Goal: Task Accomplishment & Management: Use online tool/utility

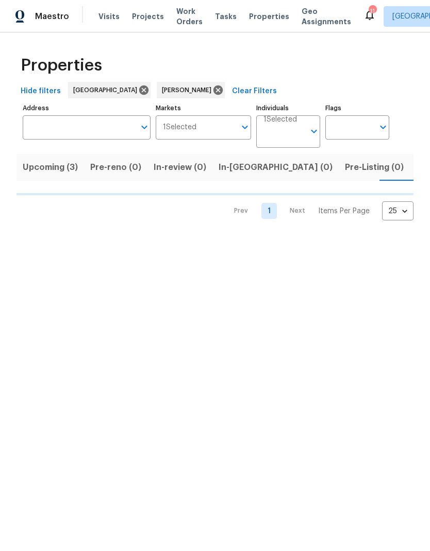
scroll to position [0, 17]
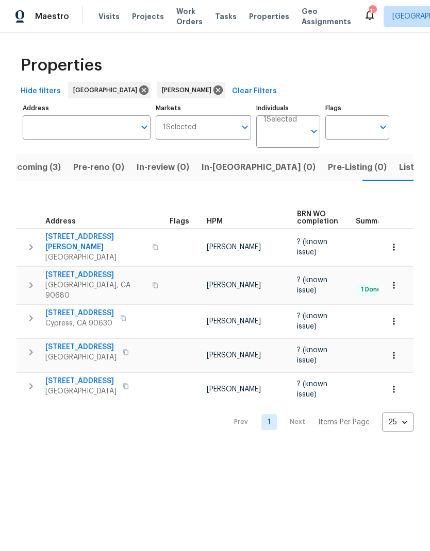
click at [71, 280] on span "Stanton, CA 90680" at bounding box center [95, 290] width 100 height 21
click at [100, 270] on span "10692 Sycamore Ave" at bounding box center [95, 275] width 100 height 10
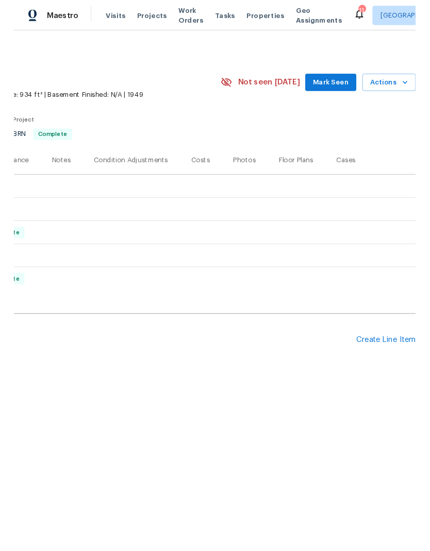
scroll to position [0, 153]
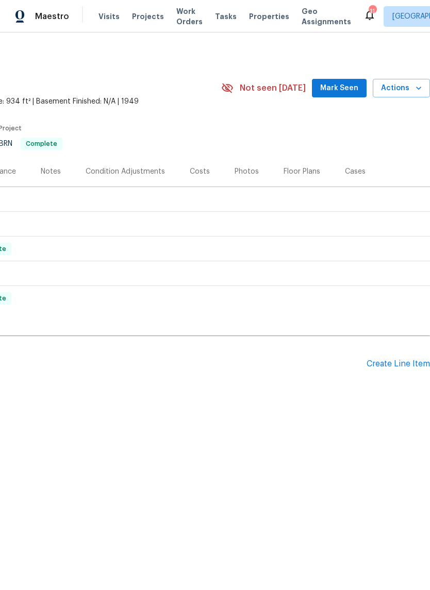
click at [397, 361] on div "Create Line Item" at bounding box center [397, 364] width 63 height 10
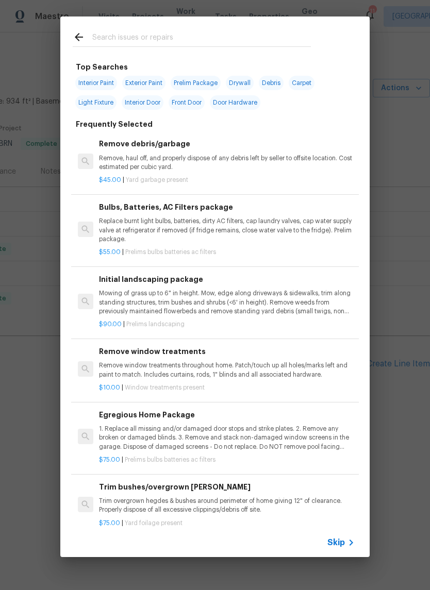
click at [114, 38] on input "text" at bounding box center [201, 38] width 218 height 15
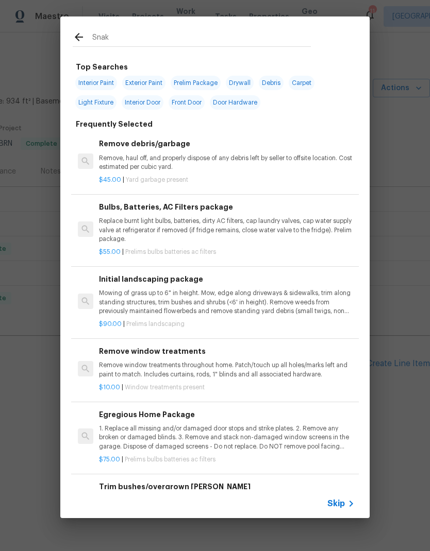
type input "Snake"
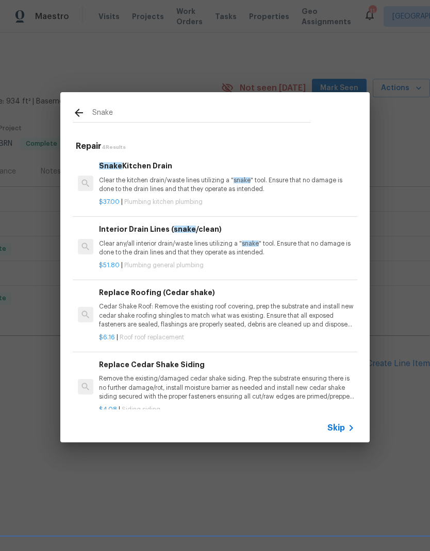
click at [123, 246] on p "Clear any/all interior drain/waste lines utilizing a " snake " tool. Ensure tha…" at bounding box center [227, 249] width 256 height 18
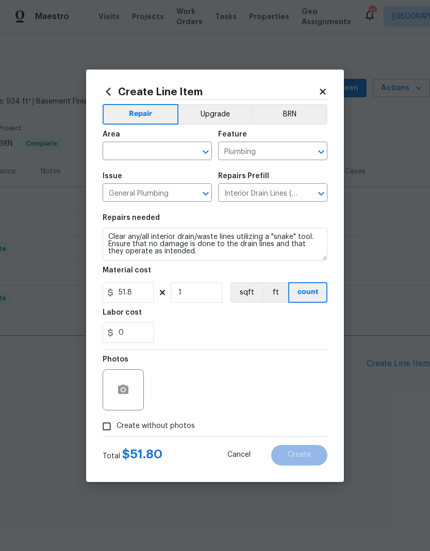
click at [118, 151] on input "text" at bounding box center [143, 152] width 80 height 16
click at [127, 191] on li "Main Bathroom" at bounding box center [157, 191] width 109 height 17
type input "Main Bathroom"
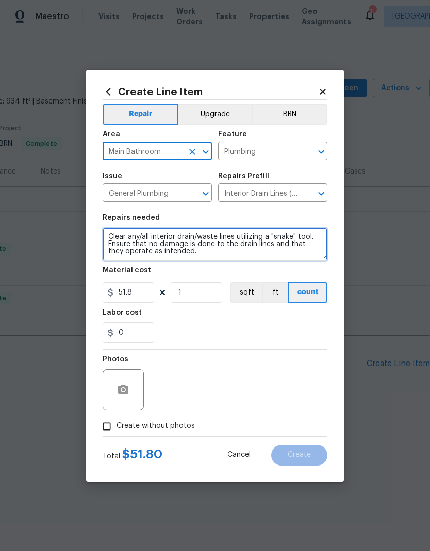
click at [126, 254] on textarea "Clear any/all interior drain/waste lines utilizing a "snake" tool. Ensure that …" at bounding box center [215, 244] width 225 height 33
click at [174, 233] on textarea "Clear any/all interior drain/waste lines utilizing a "snake" tool. Ensure that …" at bounding box center [215, 244] width 225 height 33
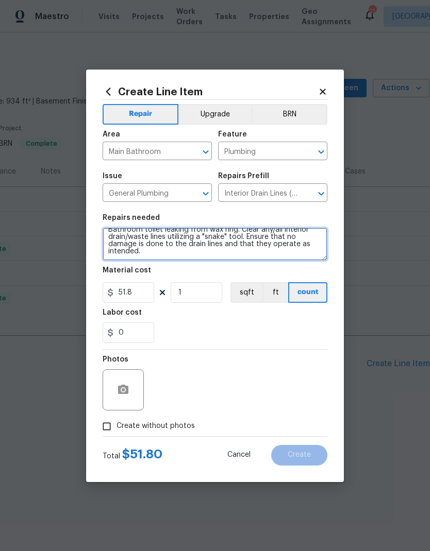
scroll to position [7, 0]
click at [221, 251] on textarea "Bathroom toilet leaking from wax ring. Clear any/all interior drain/waste lines…" at bounding box center [215, 244] width 225 height 33
type textarea "Bathroom toilet leaking from wax ring. Clear any/all interior drain/waste lines…"
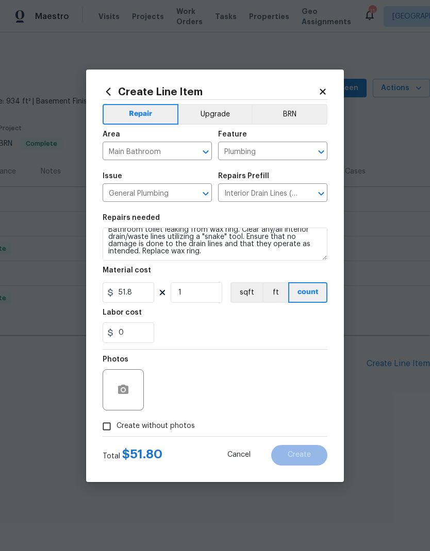
click at [270, 333] on div "0" at bounding box center [215, 333] width 225 height 21
click at [129, 296] on input "51.8" at bounding box center [129, 292] width 52 height 21
click at [125, 291] on input "51.8" at bounding box center [129, 292] width 52 height 21
type input "120"
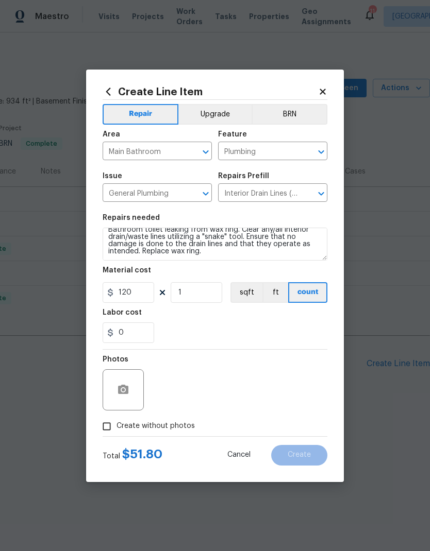
click at [301, 330] on div "0" at bounding box center [215, 333] width 225 height 21
click at [128, 401] on button "button" at bounding box center [123, 390] width 25 height 25
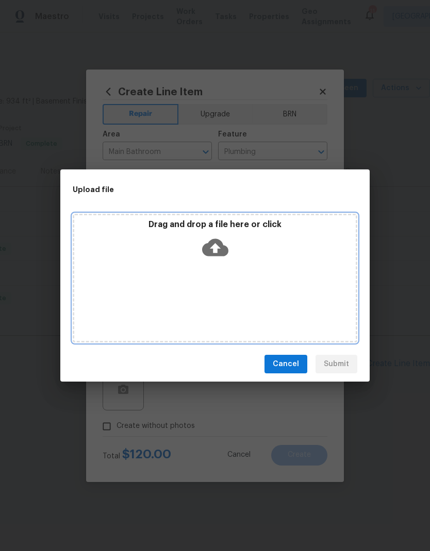
click at [222, 257] on icon at bounding box center [215, 247] width 26 height 26
click at [222, 240] on icon at bounding box center [215, 247] width 26 height 26
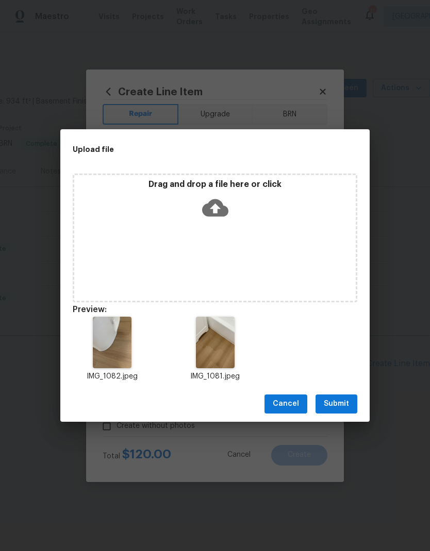
click at [352, 401] on button "Submit" at bounding box center [336, 404] width 42 height 19
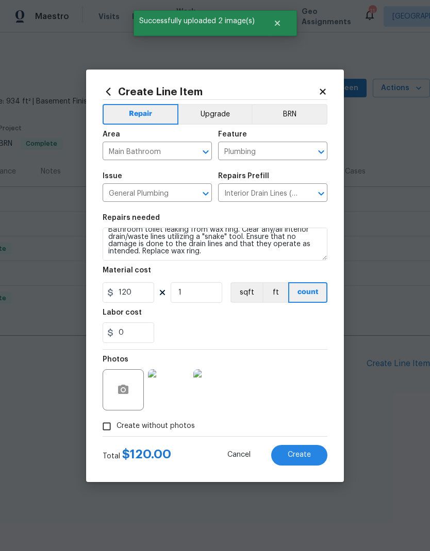
click at [306, 452] on span "Create" at bounding box center [298, 455] width 23 height 8
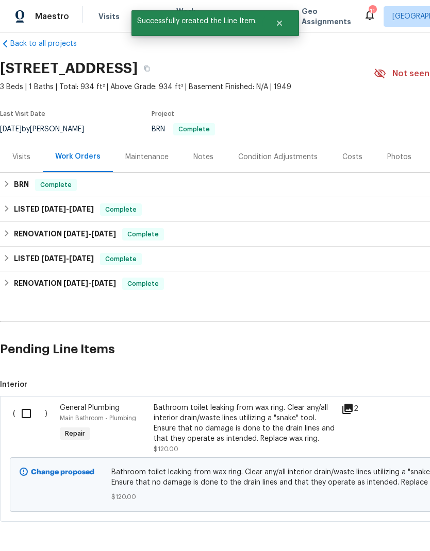
scroll to position [14, 0]
click at [29, 415] on input "checkbox" at bounding box center [29, 414] width 29 height 22
checkbox input "true"
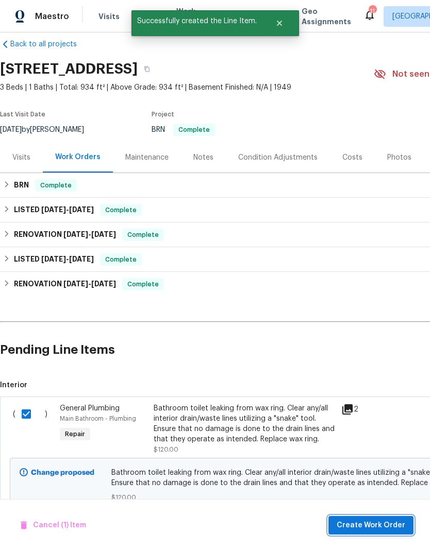
click at [376, 522] on span "Create Work Order" at bounding box center [370, 525] width 69 height 13
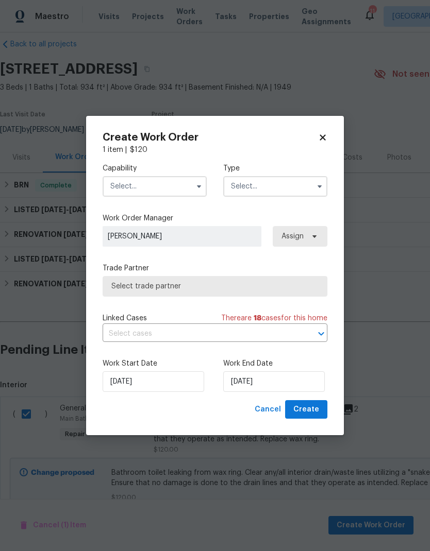
click at [195, 182] on icon "button" at bounding box center [199, 186] width 8 height 8
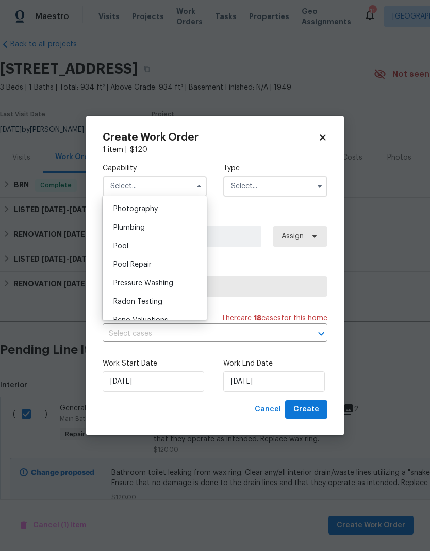
scroll to position [901, 0]
click at [166, 225] on div "Plumbing" at bounding box center [154, 228] width 99 height 19
type input "Plumbing"
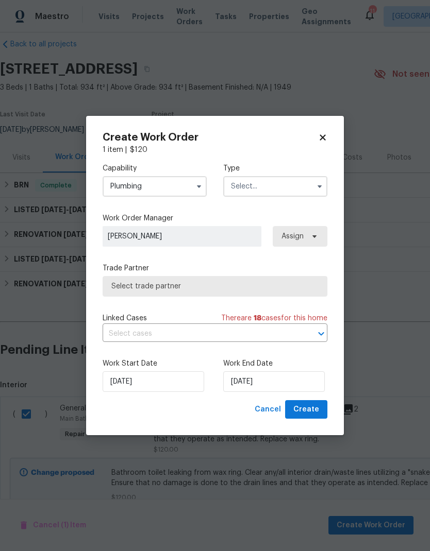
click at [286, 182] on input "text" at bounding box center [275, 186] width 104 height 21
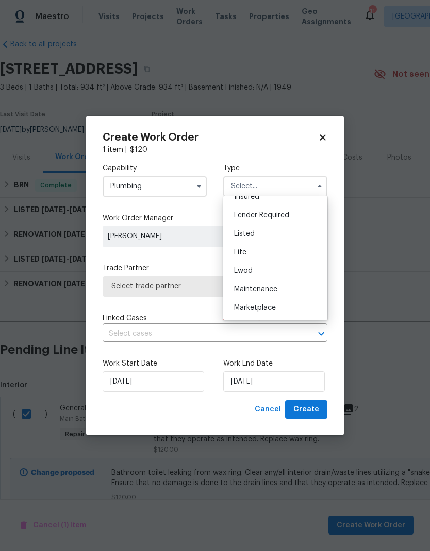
scroll to position [85, 0]
click at [275, 233] on div "Listed" at bounding box center [275, 234] width 99 height 19
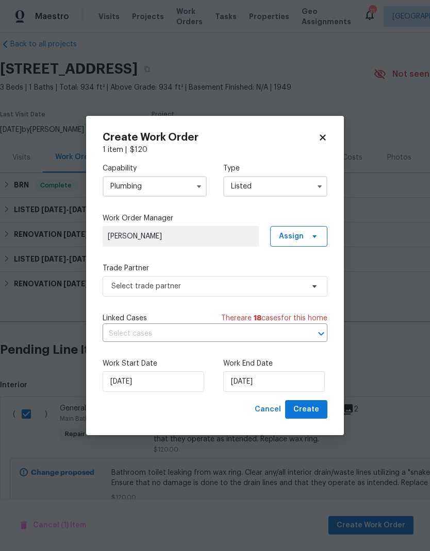
type input "Listed"
click at [235, 221] on label "Work Order Manager" at bounding box center [215, 218] width 225 height 10
click at [308, 240] on span "Assign" at bounding box center [298, 236] width 57 height 21
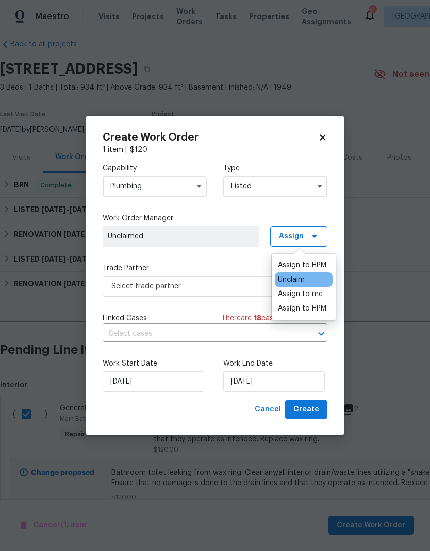
click at [310, 269] on div "Assign to HPM" at bounding box center [302, 265] width 48 height 10
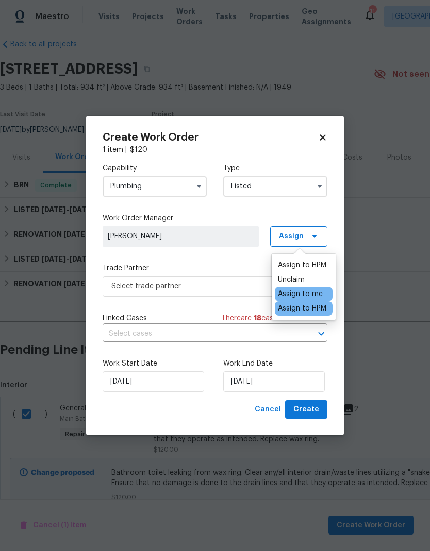
click at [197, 309] on div "Capability Plumbing Type Listed Work Order Manager [PERSON_NAME] Assign Trade P…" at bounding box center [215, 277] width 225 height 245
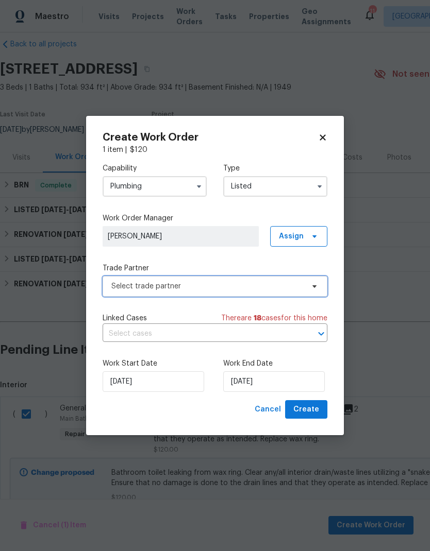
click at [240, 285] on span "Select trade partner" at bounding box center [207, 286] width 192 height 10
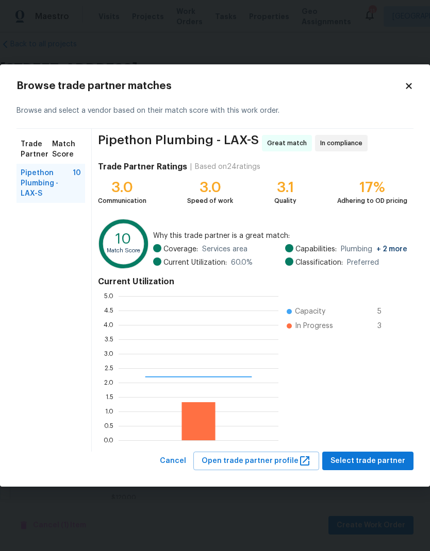
scroll to position [144, 160]
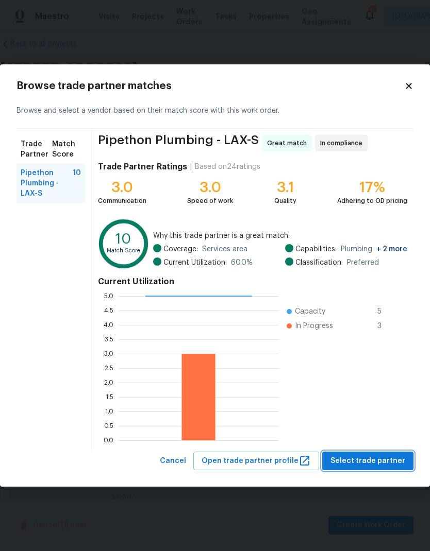
click at [377, 460] on span "Select trade partner" at bounding box center [367, 461] width 75 height 13
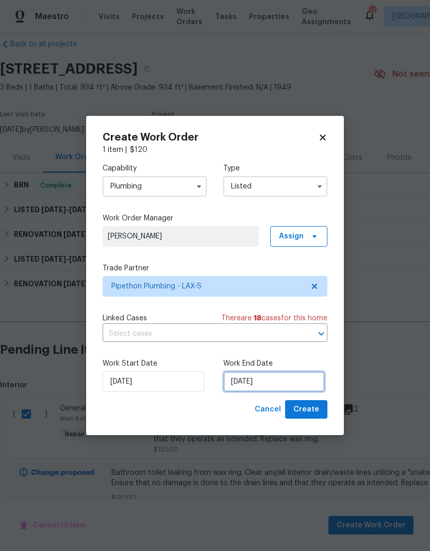
click at [258, 374] on input "[DATE]" at bounding box center [273, 381] width 101 height 21
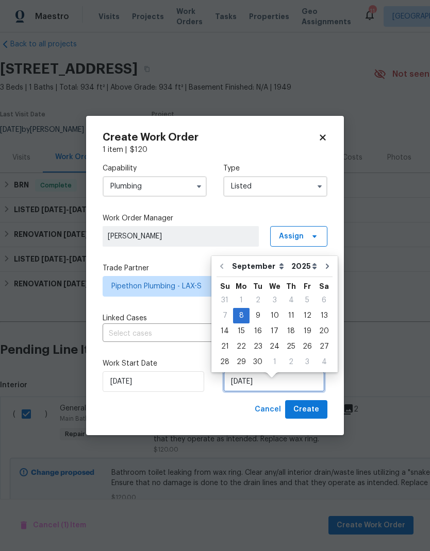
scroll to position [8, 0]
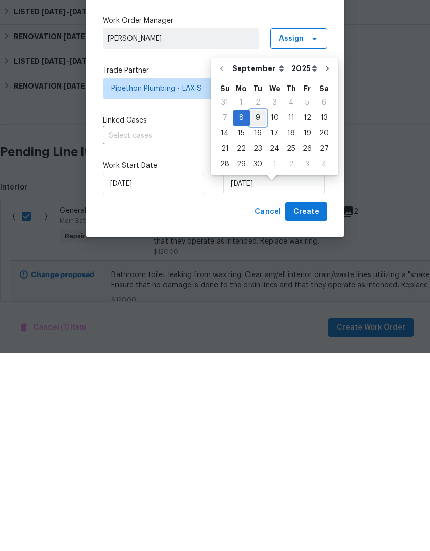
click at [258, 309] on div "9" at bounding box center [257, 316] width 16 height 14
type input "[DATE]"
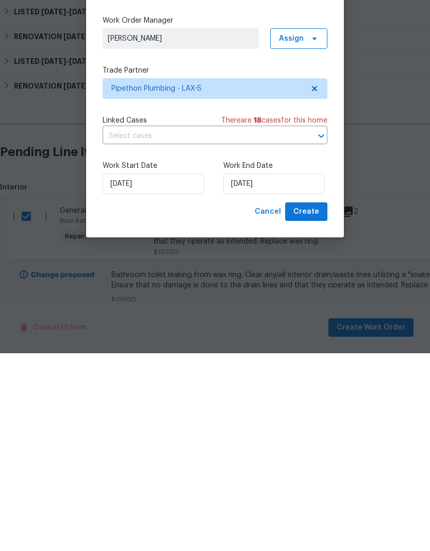
scroll to position [41, 0]
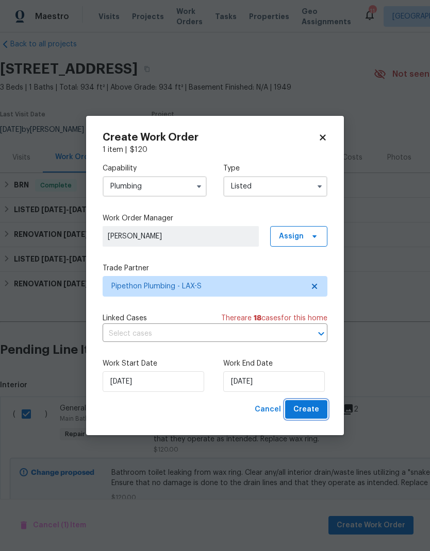
click at [309, 417] on button "Create" at bounding box center [306, 409] width 42 height 19
checkbox input "false"
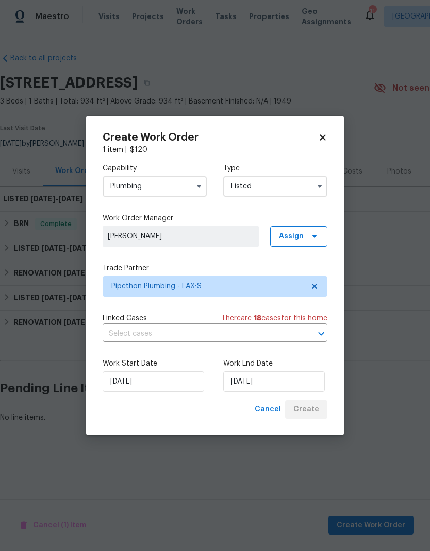
scroll to position [0, 0]
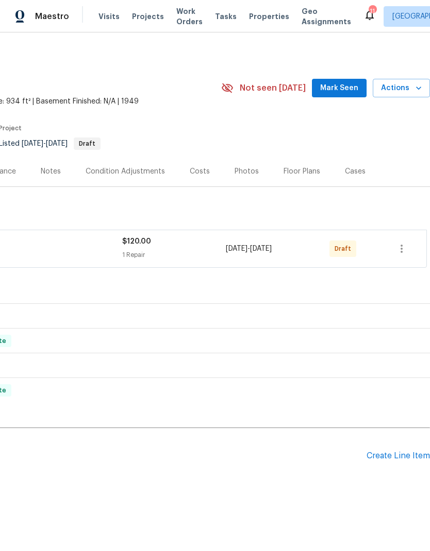
scroll to position [0, 153]
click at [399, 250] on icon "button" at bounding box center [401, 249] width 12 height 12
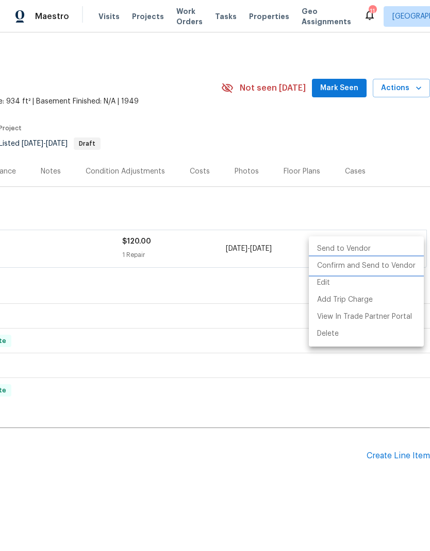
click at [385, 264] on li "Confirm and Send to Vendor" at bounding box center [366, 266] width 115 height 17
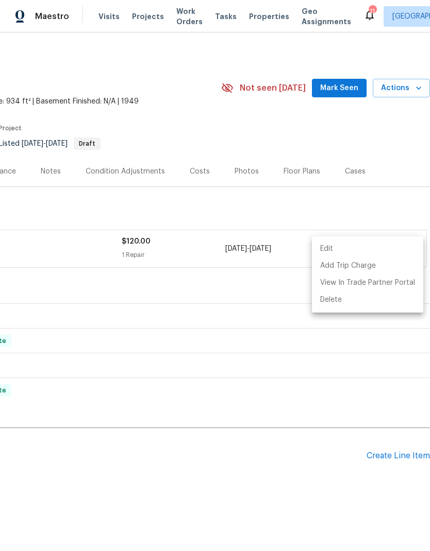
click at [308, 495] on div at bounding box center [215, 275] width 430 height 551
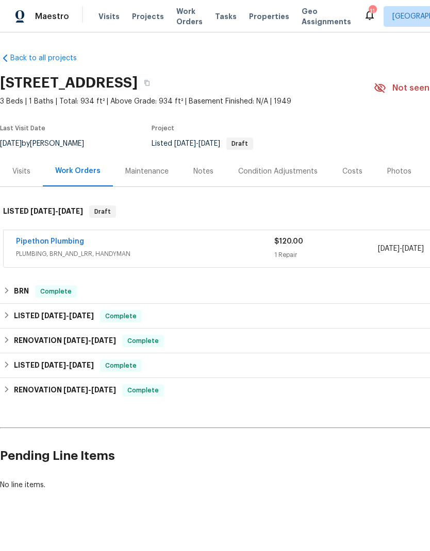
scroll to position [0, 0]
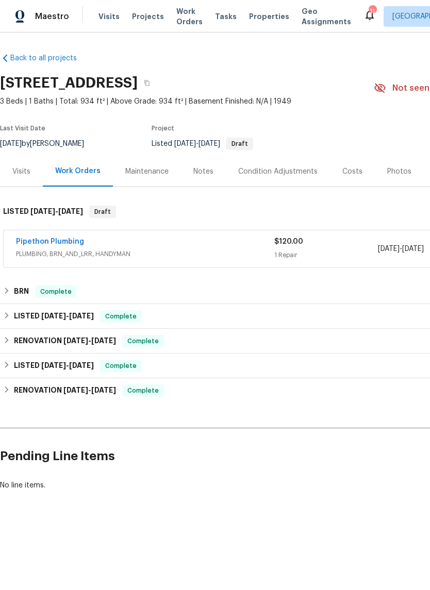
scroll to position [0, -2]
